Goal: Task Accomplishment & Management: Complete application form

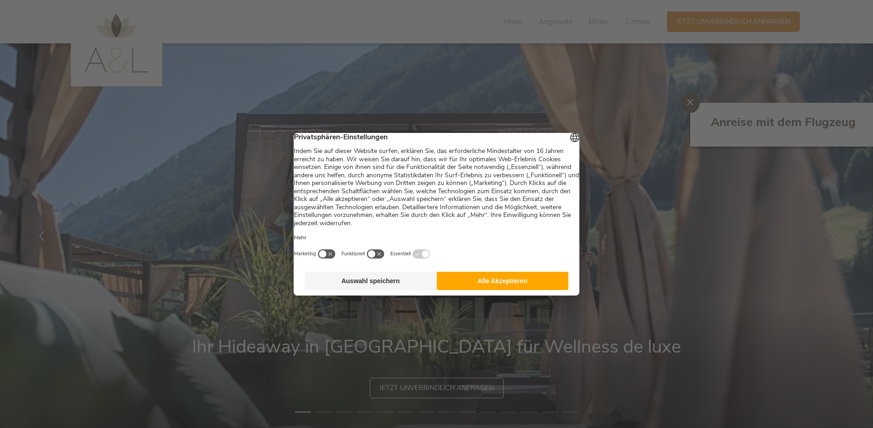
click at [494, 283] on button "Alle Akzeptieren" at bounding box center [503, 281] width 132 height 18
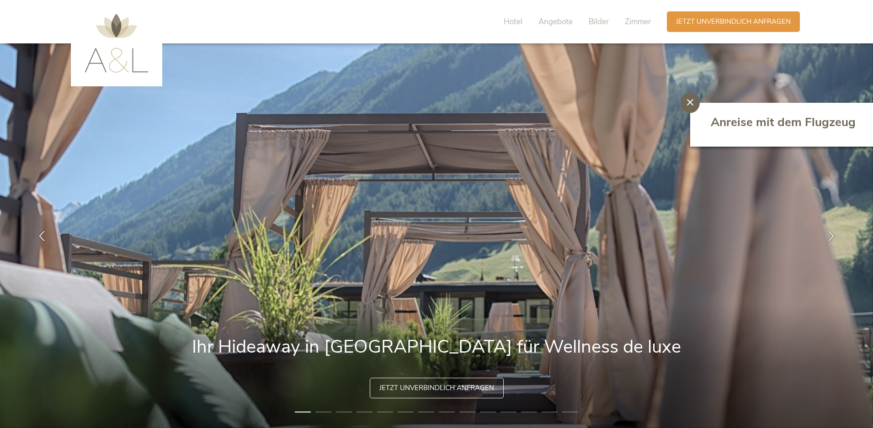
click at [687, 103] on div at bounding box center [690, 103] width 19 height 21
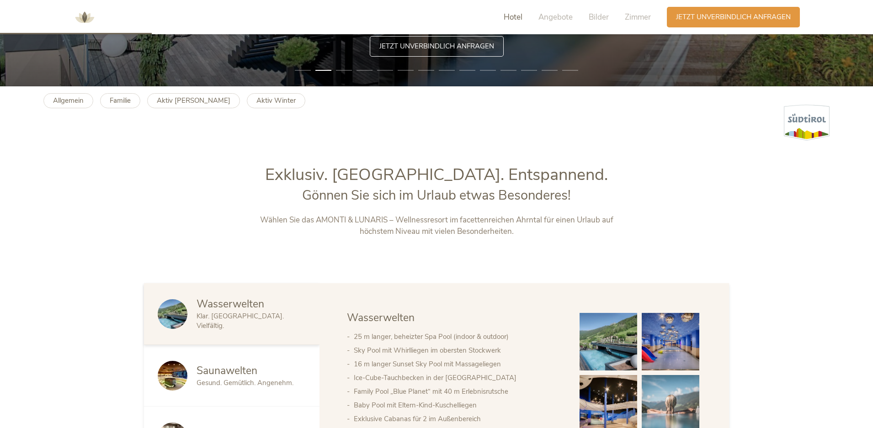
scroll to position [503, 0]
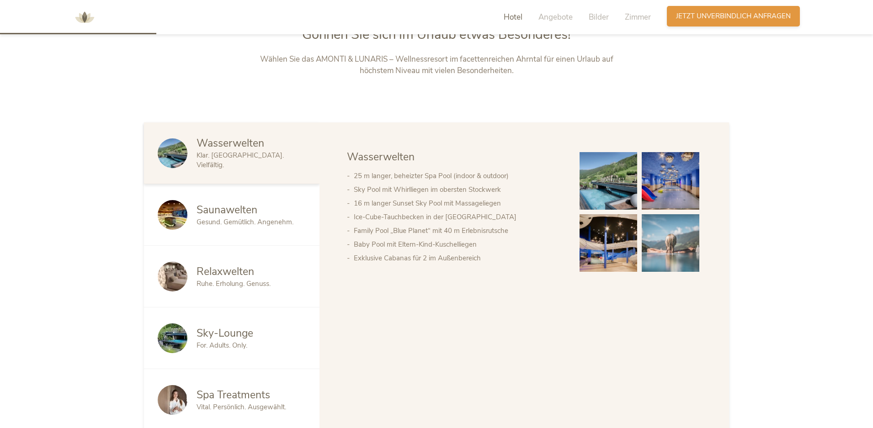
click at [772, 11] on span "Jetzt unverbindlich anfragen" at bounding box center [733, 16] width 115 height 10
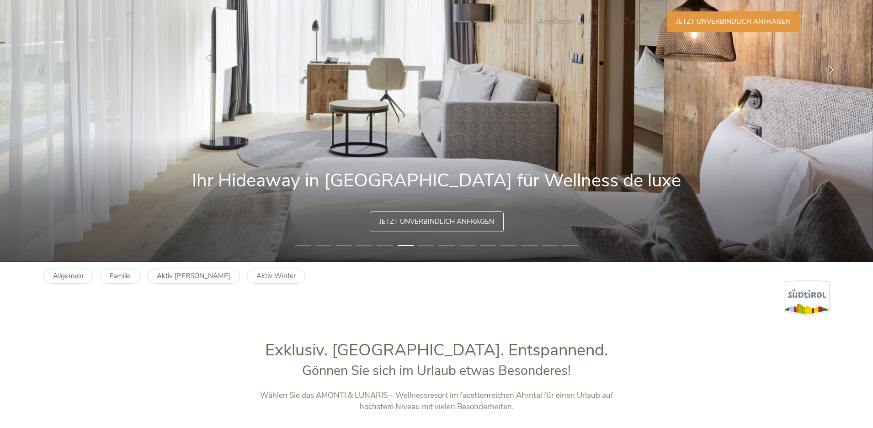
scroll to position [0, 0]
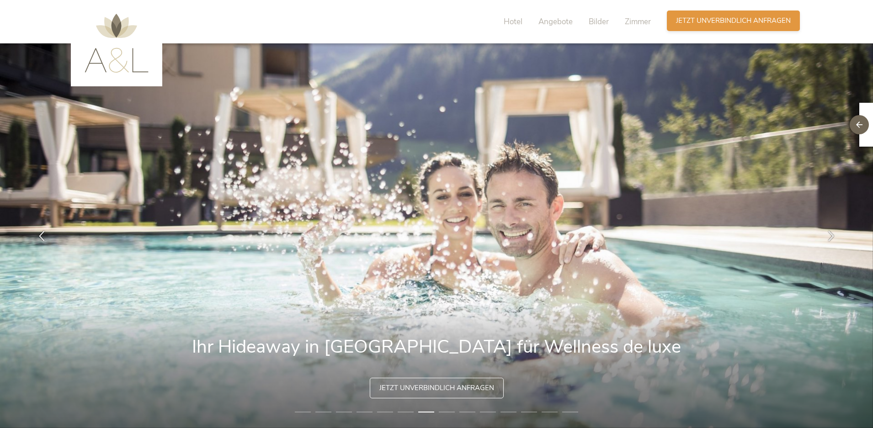
click at [748, 15] on div "Anfragen Jetzt unverbindlich anfragen" at bounding box center [733, 21] width 133 height 21
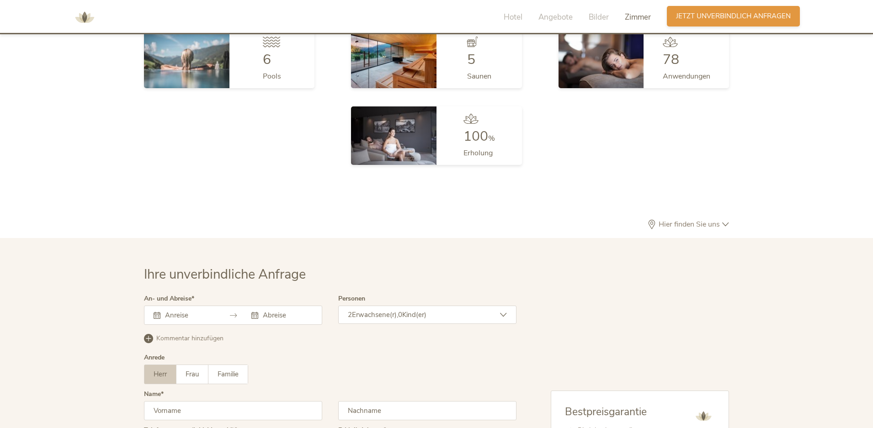
scroll to position [2806, 0]
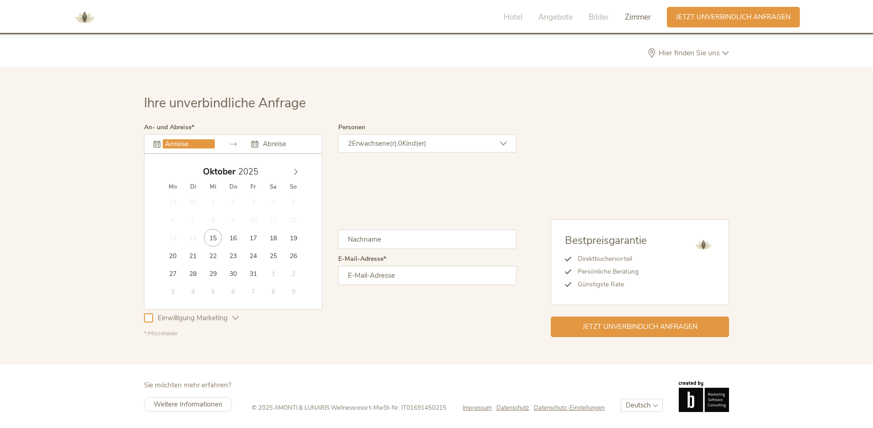
click at [187, 146] on input "text" at bounding box center [189, 143] width 52 height 9
click at [293, 171] on icon at bounding box center [296, 172] width 6 height 6
type input "30.12.2025"
click at [282, 146] on input "text" at bounding box center [287, 143] width 52 height 9
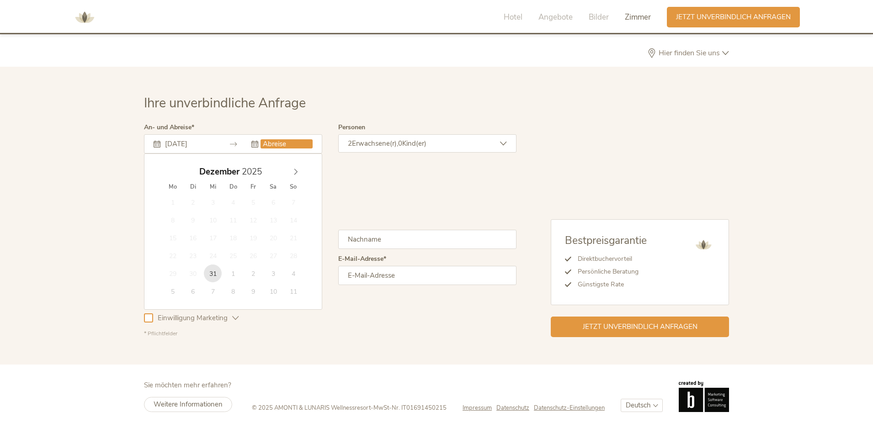
type input "31.12.2025"
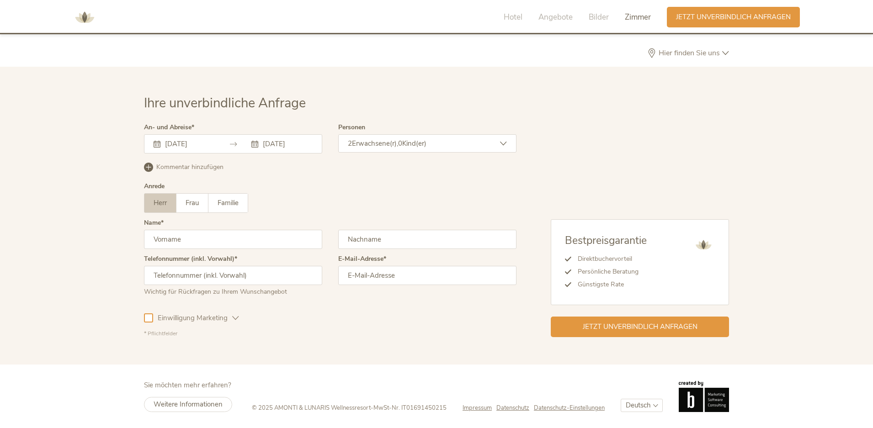
click at [259, 145] on div "31.12.2025" at bounding box center [281, 143] width 61 height 9
click at [287, 148] on input "31.12.2025" at bounding box center [287, 143] width 52 height 9
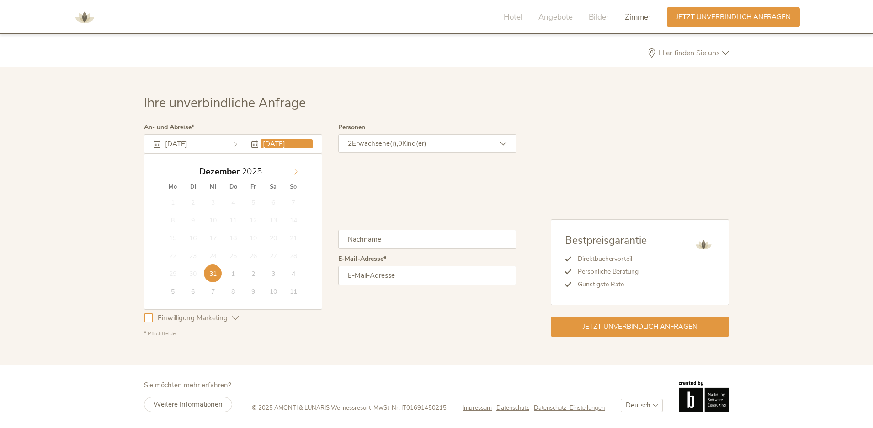
type input "2026"
click at [294, 174] on icon at bounding box center [296, 172] width 6 height 6
type input "02.01.2026"
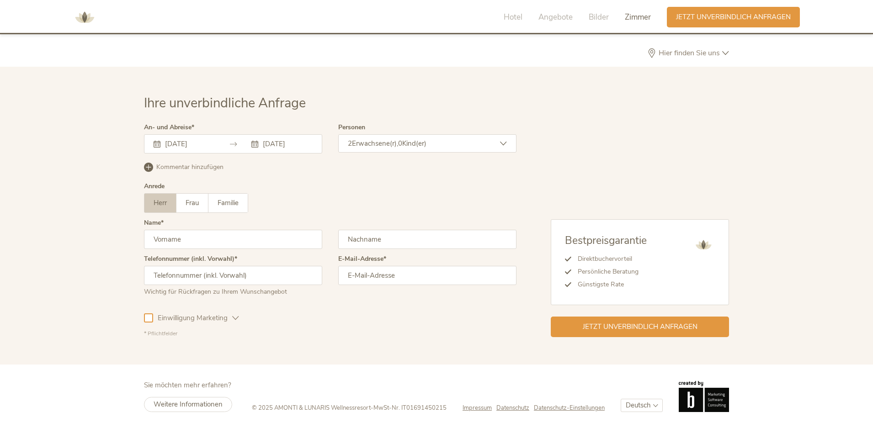
click at [402, 146] on span "0" at bounding box center [400, 143] width 4 height 9
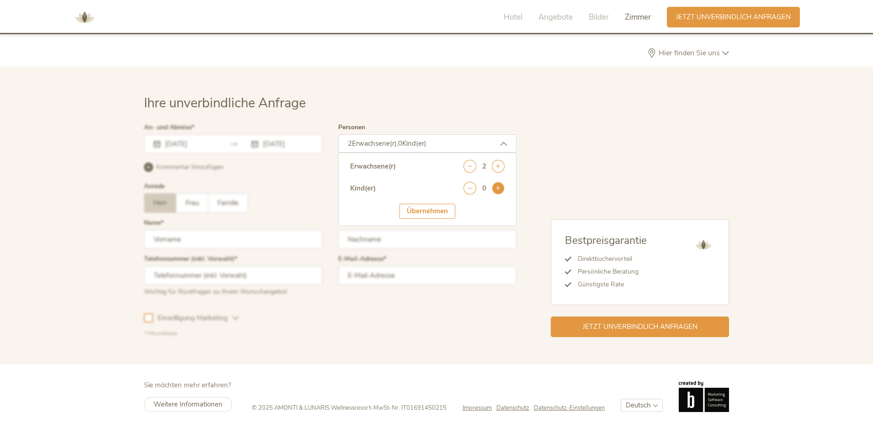
click at [497, 185] on icon at bounding box center [498, 188] width 13 height 13
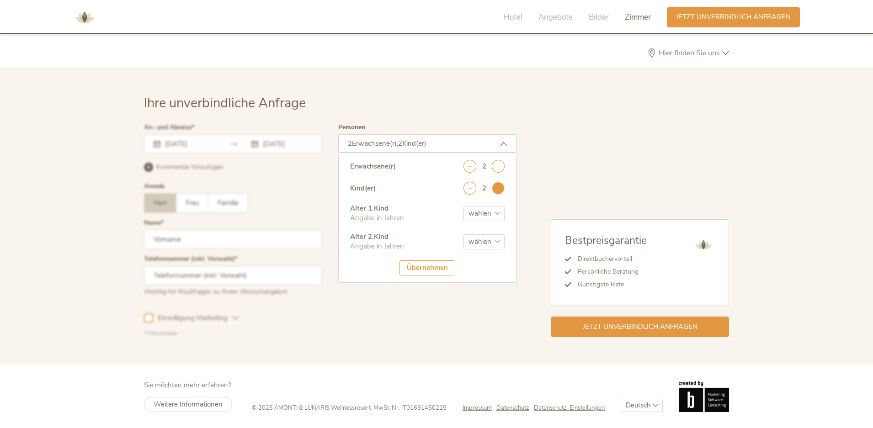
click at [497, 185] on icon at bounding box center [498, 188] width 13 height 13
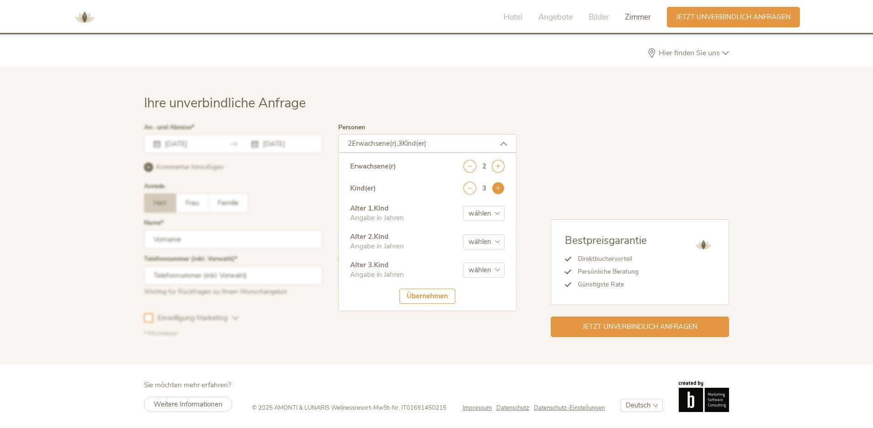
click at [497, 185] on icon at bounding box center [498, 188] width 13 height 13
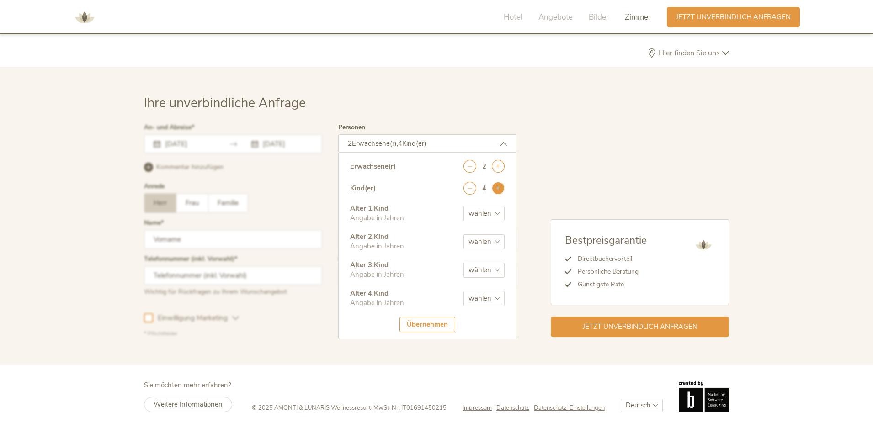
click at [497, 185] on icon at bounding box center [498, 188] width 13 height 13
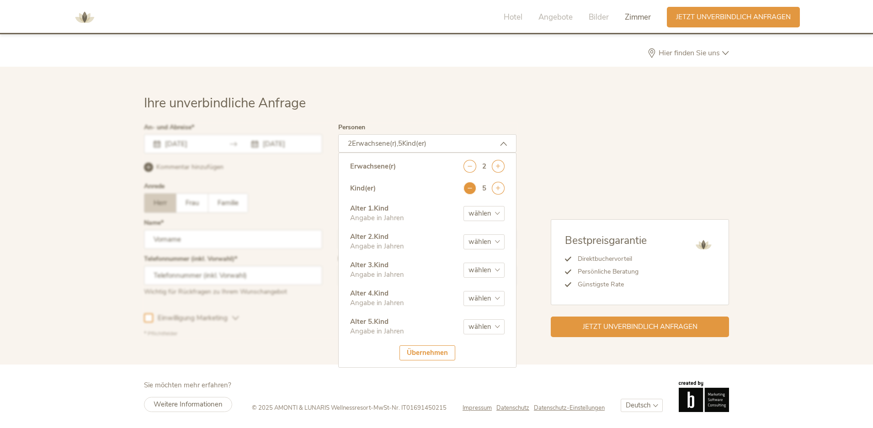
click at [474, 190] on icon at bounding box center [470, 188] width 13 height 13
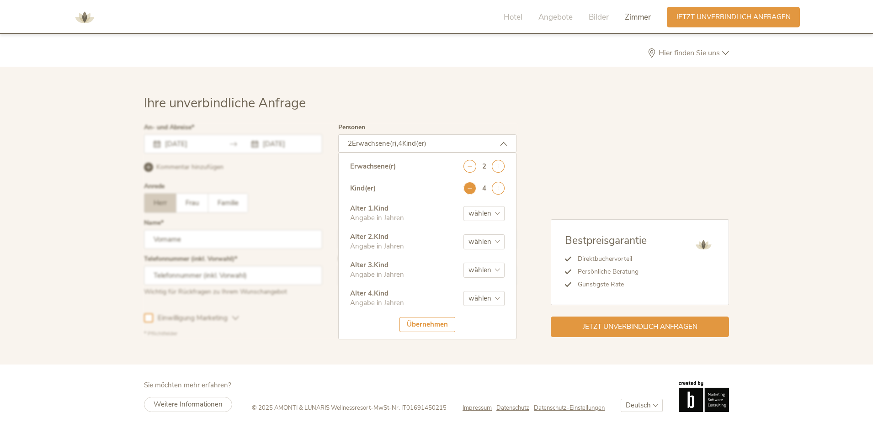
click at [474, 190] on icon at bounding box center [470, 188] width 13 height 13
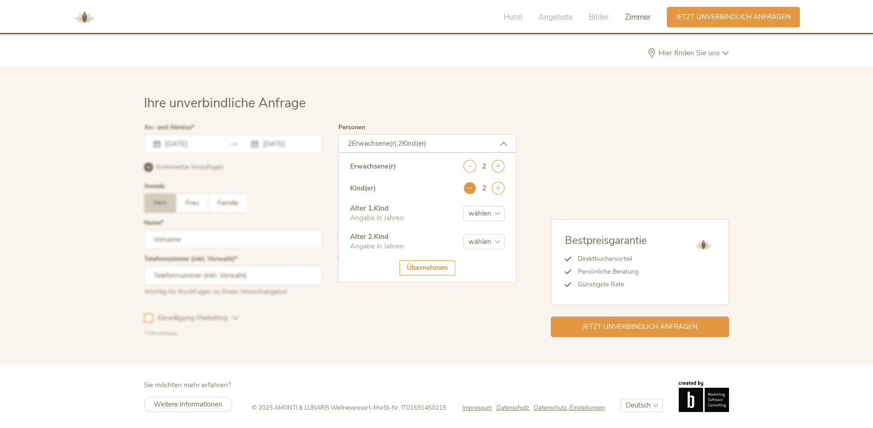
click at [474, 190] on icon at bounding box center [470, 188] width 13 height 13
click at [484, 211] on select "wählen 0 1 2 3 4 5 6 7 8 9 10 11 12 13 14 15 16 17" at bounding box center [484, 213] width 41 height 15
select select "14"
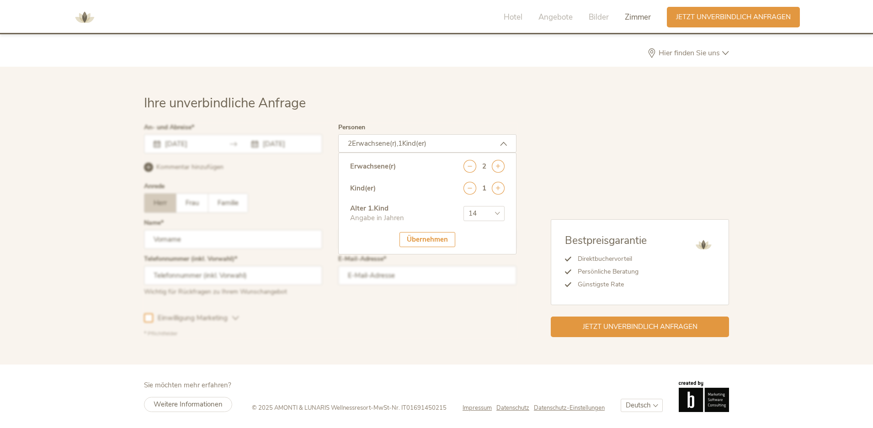
click at [464, 206] on select "wählen 0 1 2 3 4 5 6 7 8 9 10 11 12 13 14 15 16 17" at bounding box center [484, 213] width 41 height 15
click at [432, 244] on div "Übernehmen" at bounding box center [428, 239] width 56 height 15
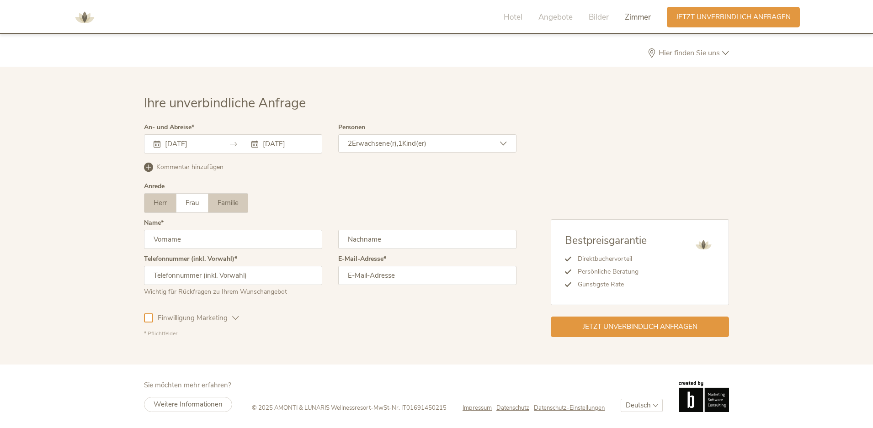
click at [248, 203] on label "Familie" at bounding box center [227, 203] width 39 height 19
click at [221, 237] on input "text" at bounding box center [233, 239] width 178 height 19
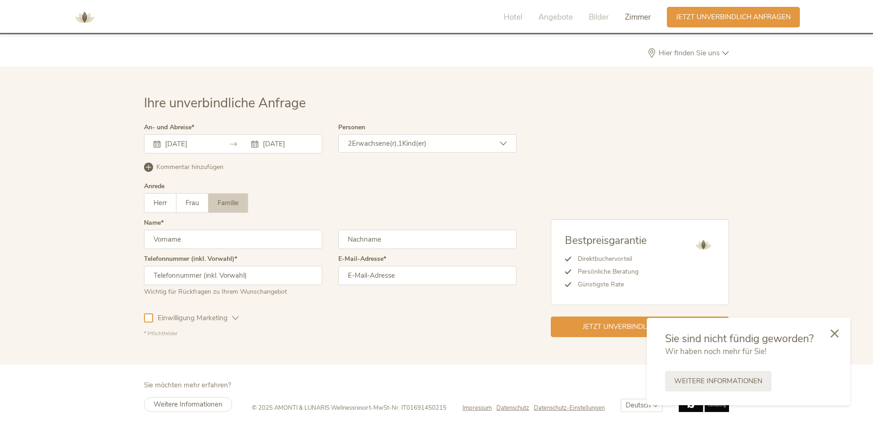
type input "Cristina"
type input "todt"
type input "+4916093885415"
type input "dcristinel2003@yahoo.fr"
click at [829, 333] on div at bounding box center [834, 333] width 31 height 32
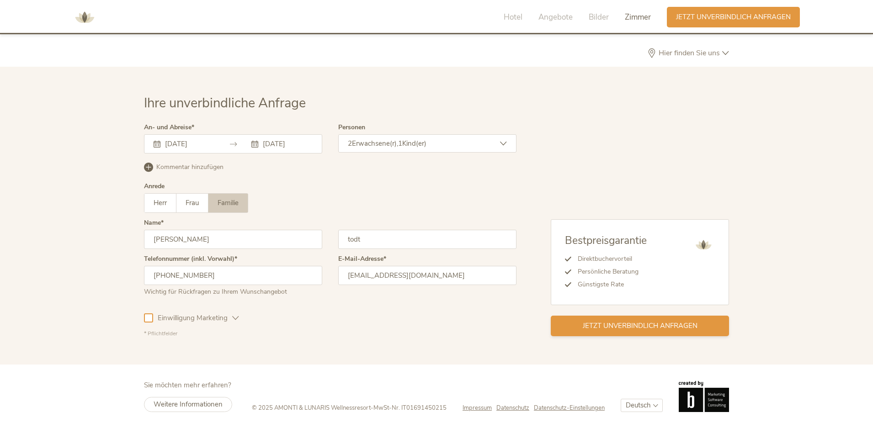
click at [665, 328] on span "Jetzt unverbindlich anfragen" at bounding box center [640, 326] width 115 height 10
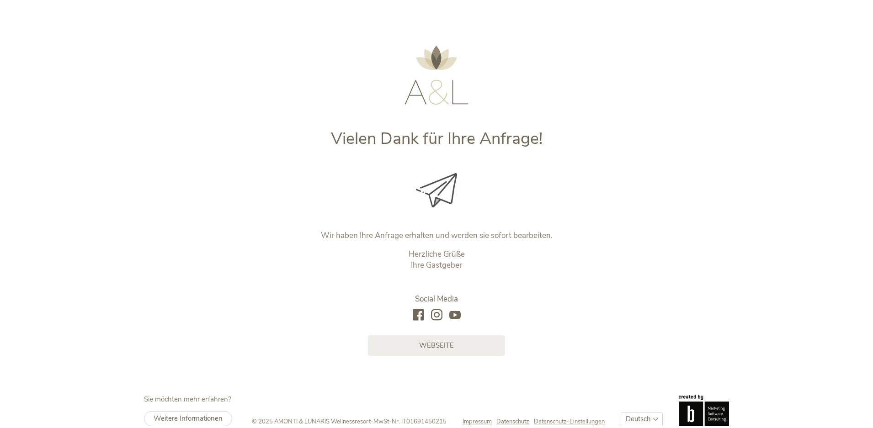
click at [651, 132] on div "Vielen Dank für Ihre Anfrage! Wir haben Ihre Anfrage erhalten und werden sie so…" at bounding box center [436, 178] width 873 height 356
